Goal: Information Seeking & Learning: Learn about a topic

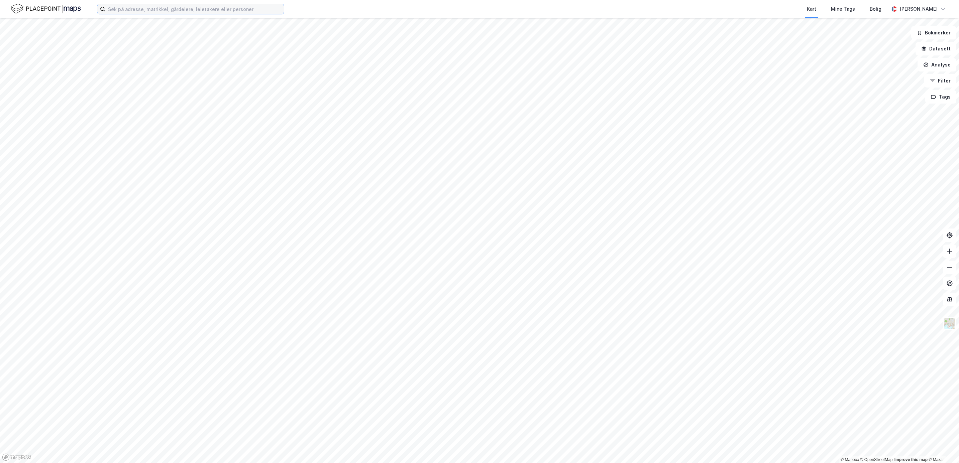
click at [119, 12] on input at bounding box center [194, 9] width 179 height 10
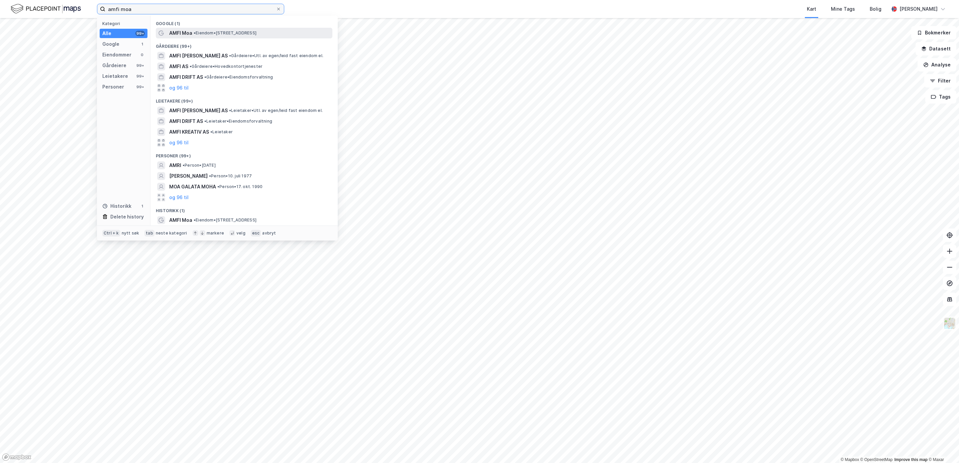
type input "amfi moa"
click at [187, 29] on span "AMFI Moa" at bounding box center [180, 33] width 23 height 8
